Goal: Find specific page/section: Locate item on page

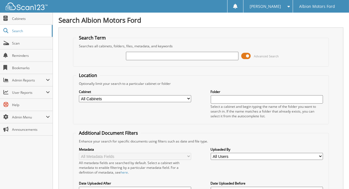
click at [157, 55] on input "text" at bounding box center [182, 56] width 112 height 8
type input "Z3572A"
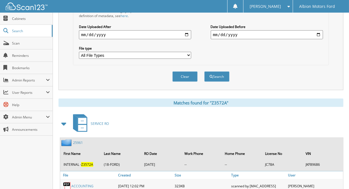
scroll to position [203, 0]
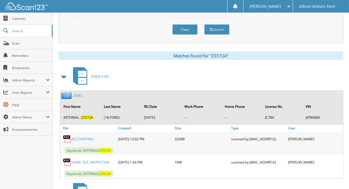
click at [62, 72] on span at bounding box center [64, 77] width 8 height 10
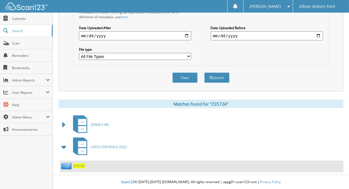
scroll to position [151, 0]
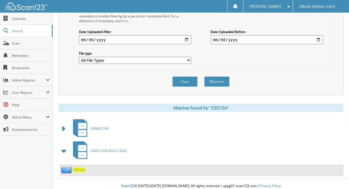
click at [76, 167] on span "Z3572A" at bounding box center [79, 169] width 12 height 5
